Goal: Information Seeking & Learning: Learn about a topic

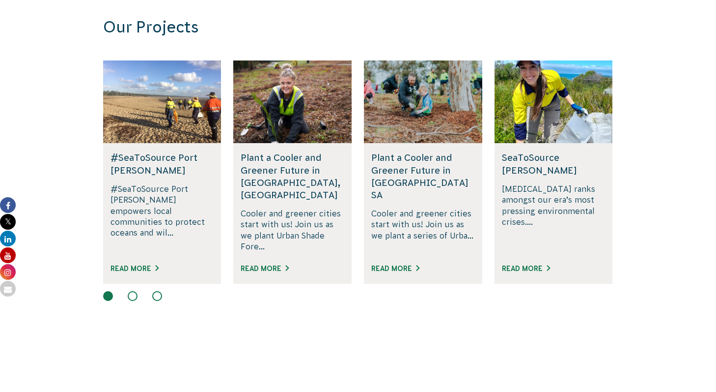
scroll to position [674, 0]
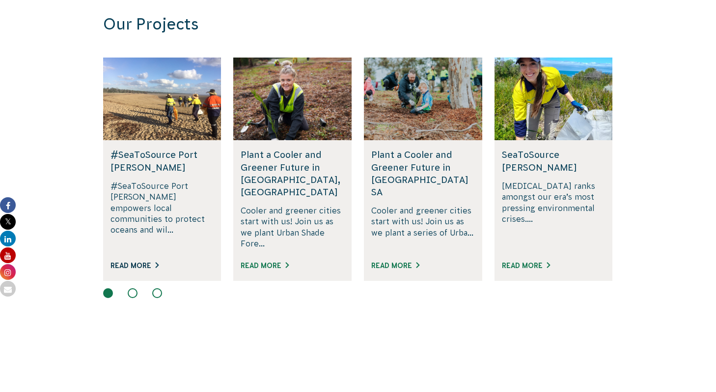
click at [133, 261] on link "Read More" at bounding box center [135, 265] width 48 height 8
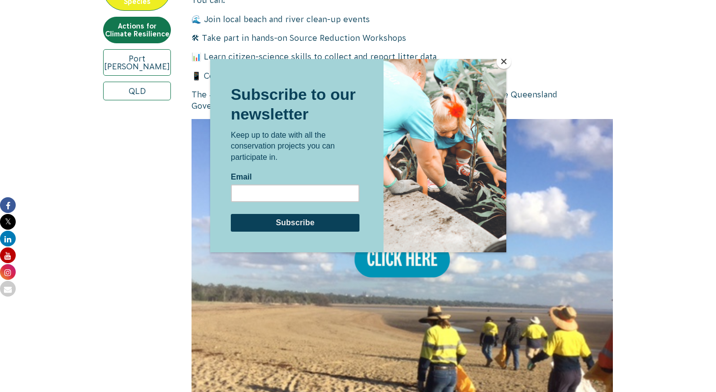
scroll to position [554, 0]
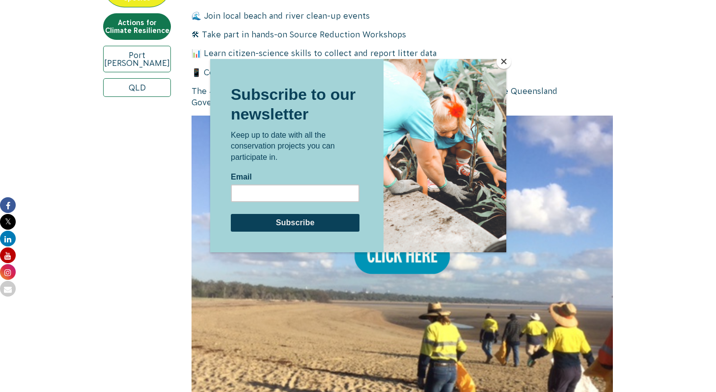
click at [502, 61] on button "Close" at bounding box center [504, 61] width 15 height 15
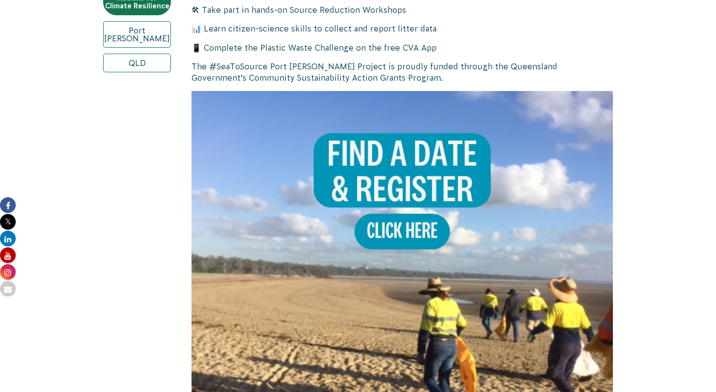
scroll to position [578, 0]
click at [394, 226] on img at bounding box center [403, 302] width 422 height 422
